Goal: Complete application form

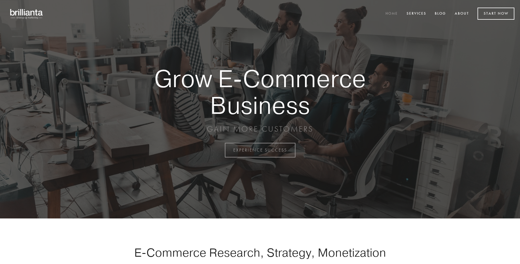
scroll to position [1476, 0]
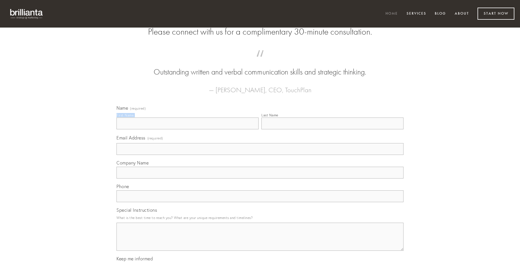
type input "[PERSON_NAME]"
click at [332, 129] on input "Last Name" at bounding box center [333, 124] width 142 height 12
type input "[PERSON_NAME]"
click at [260, 155] on input "Email Address (required)" at bounding box center [260, 149] width 287 height 12
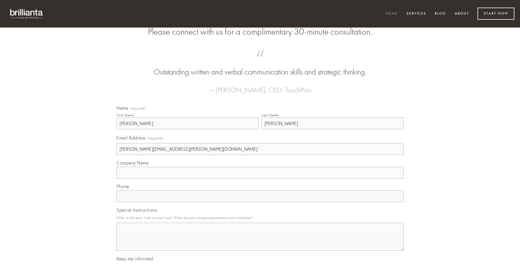
type input "[PERSON_NAME][EMAIL_ADDRESS][PERSON_NAME][DOMAIN_NAME]"
click at [260, 179] on input "Company Name" at bounding box center [260, 173] width 287 height 12
type input "comminor"
click at [260, 202] on input "text" at bounding box center [260, 197] width 287 height 12
click at [260, 242] on textarea "Special Instructions" at bounding box center [260, 237] width 287 height 28
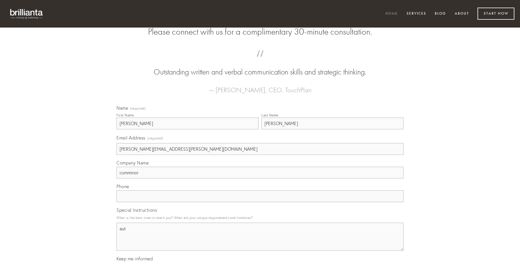
type textarea "aut"
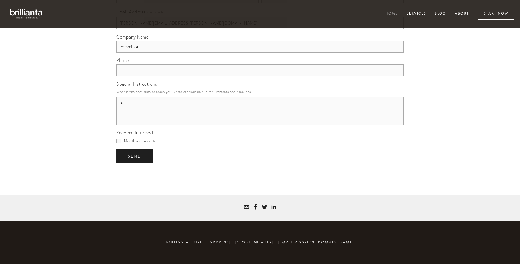
click at [135, 156] on span "send" at bounding box center [135, 156] width 14 height 5
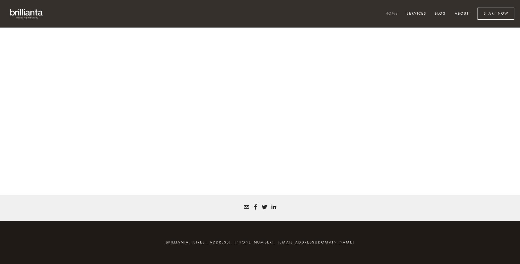
scroll to position [1468, 0]
